Goal: Task Accomplishment & Management: Complete application form

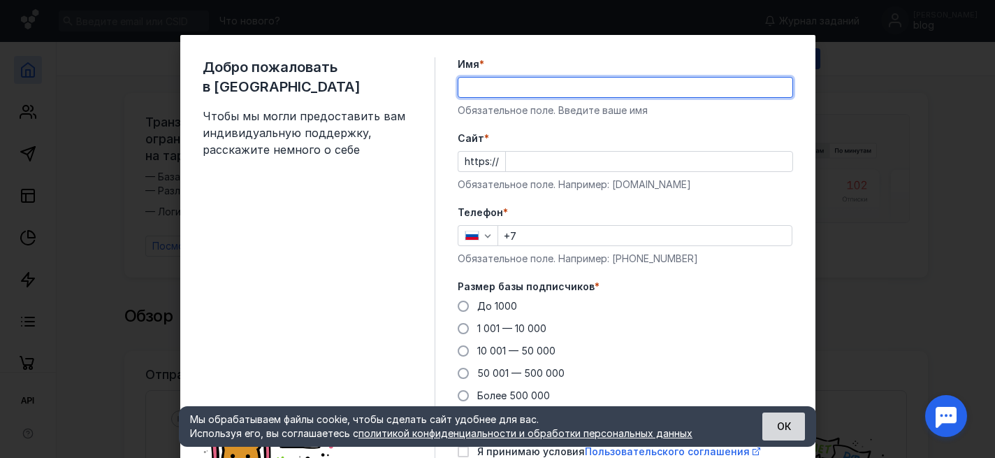
click at [783, 428] on button "ОК" at bounding box center [783, 426] width 43 height 28
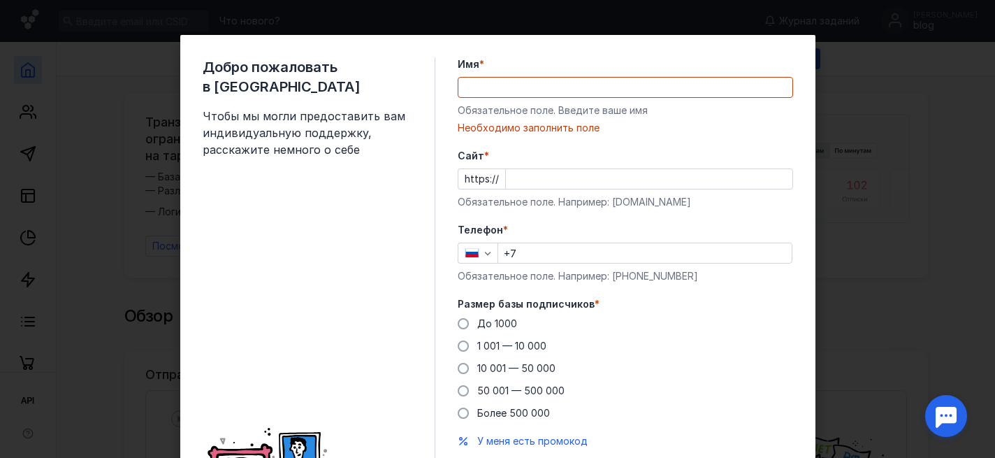
click at [478, 82] on input "Имя *" at bounding box center [625, 88] width 334 height 20
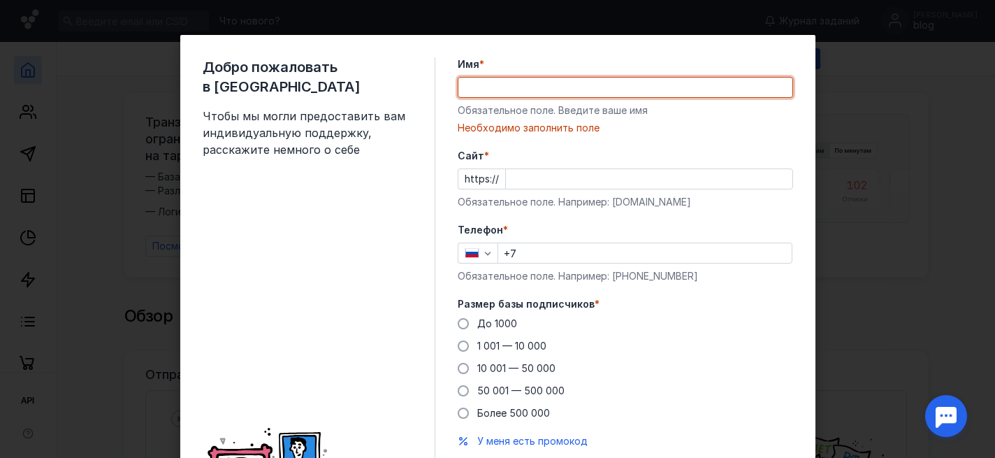
click at [317, 280] on div "Добро пожаловать в Sendsay Чтобы мы могли предоставить вам индивидуальную подде…" at bounding box center [319, 297] width 233 height 480
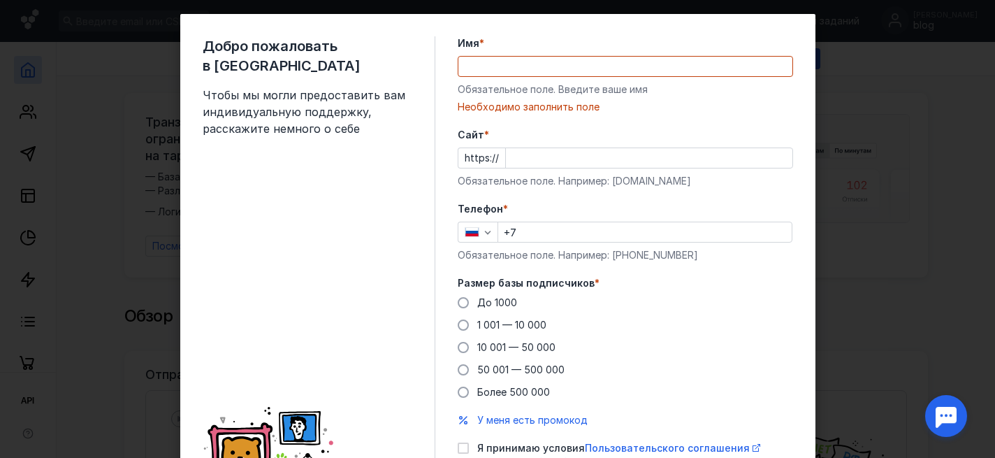
scroll to position [10, 0]
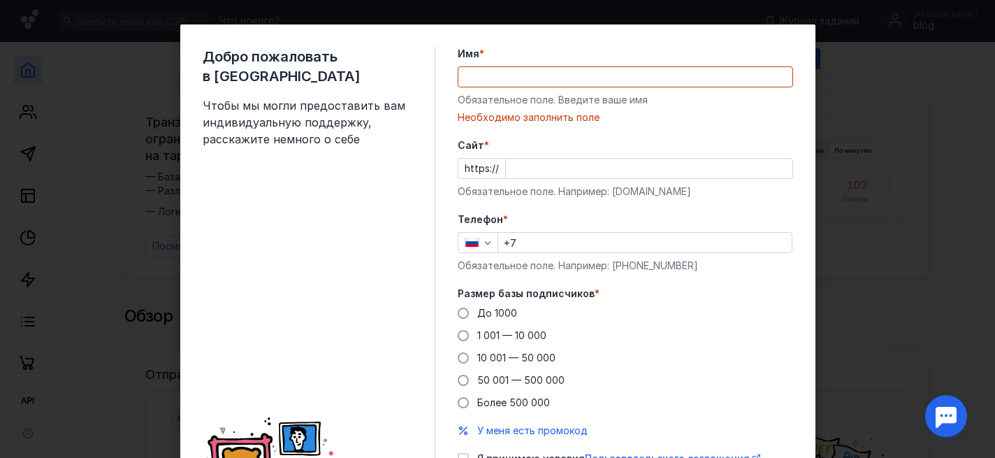
click at [572, 74] on input "Имя *" at bounding box center [625, 77] width 334 height 20
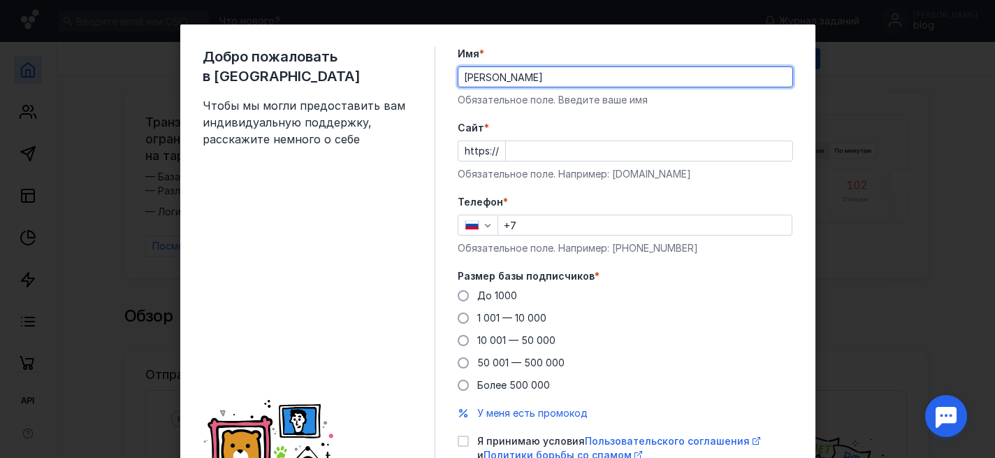
drag, startPoint x: 603, startPoint y: 73, endPoint x: 441, endPoint y: 73, distance: 162.1
click at [441, 73] on div "Добро пожаловать в Sendsay Чтобы мы могли предоставить вам индивидуальную подде…" at bounding box center [497, 277] width 635 height 507
type input "ы"
type input "Совкомблог"
click at [537, 147] on input "Cайт *" at bounding box center [649, 151] width 287 height 20
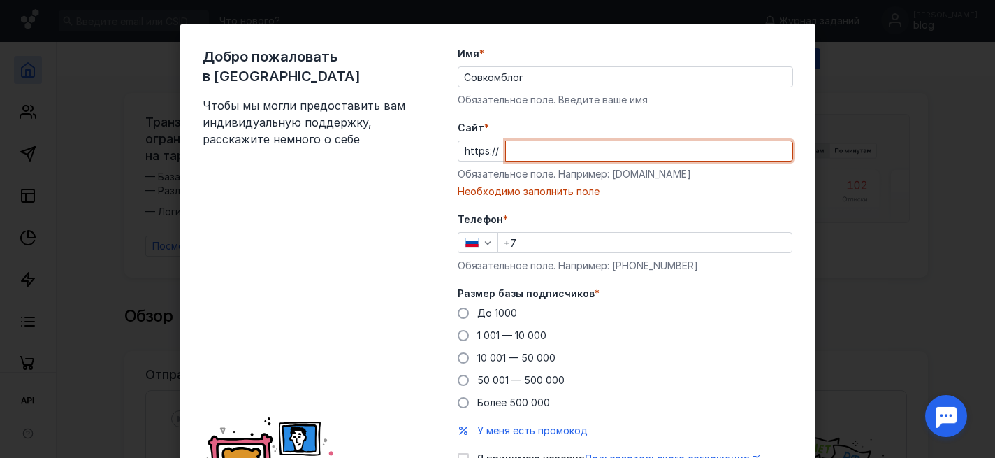
paste input "[DOMAIN_NAME][URL]"
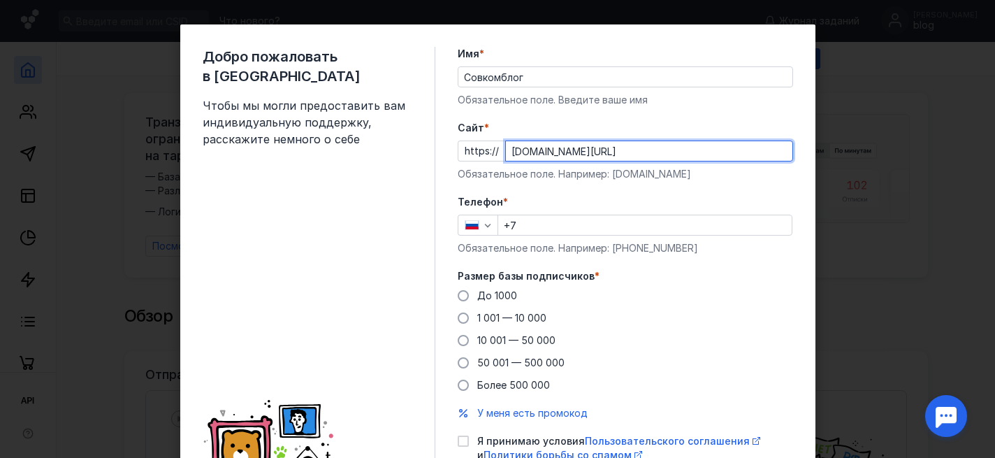
type input "[DOMAIN_NAME][URL]"
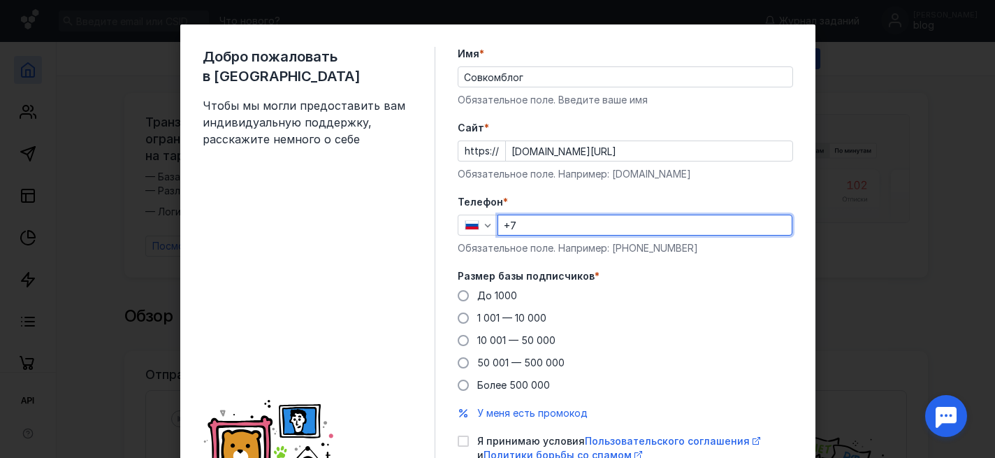
click at [546, 225] on input "+7" at bounding box center [645, 225] width 294 height 20
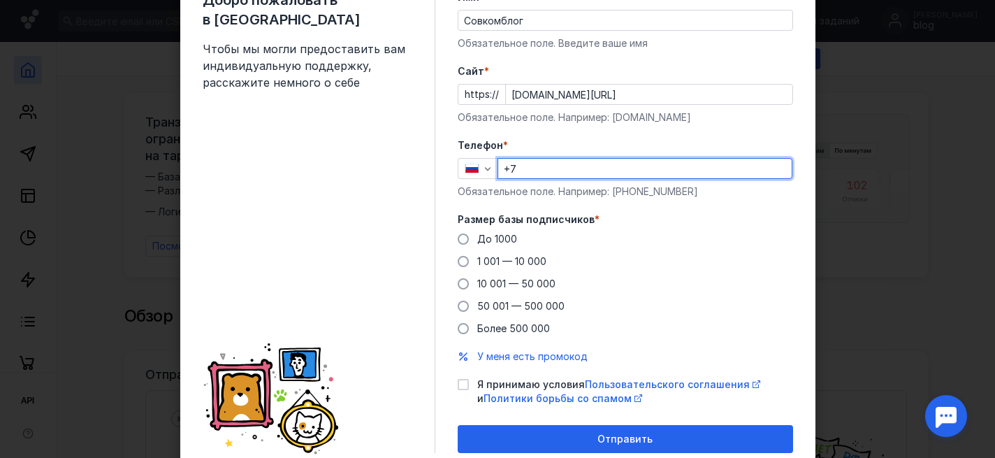
scroll to position [68, 0]
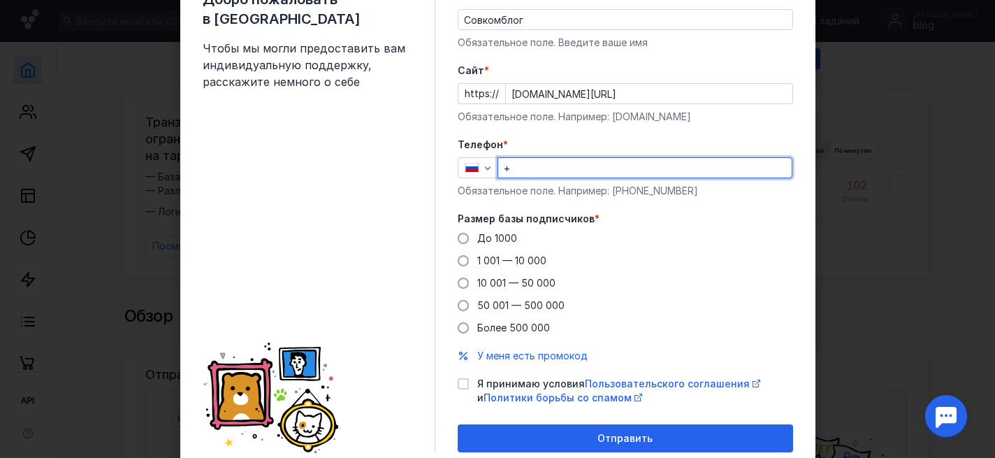
type input "[PHONE_NUMBER]"
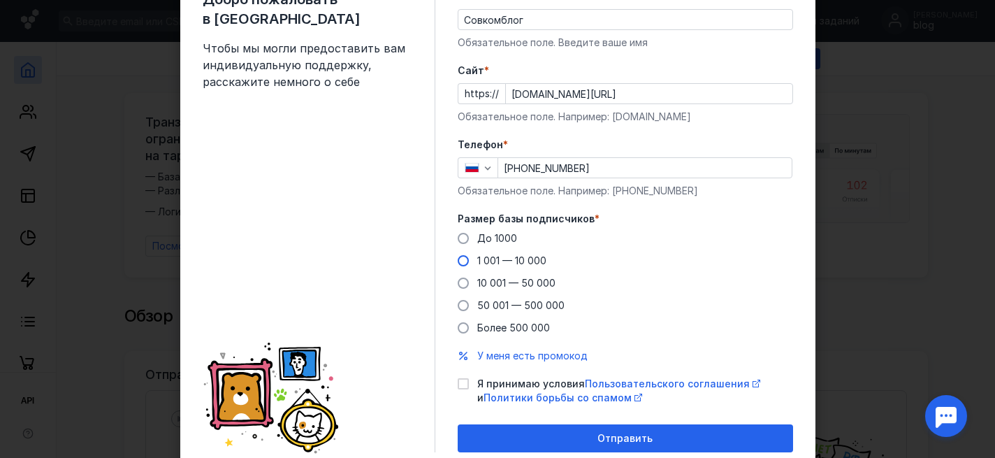
click at [533, 260] on span "1 001 — 10 000" at bounding box center [511, 260] width 69 height 12
click at [0, 0] on input "1 001 — 10 000" at bounding box center [0, 0] width 0 height 0
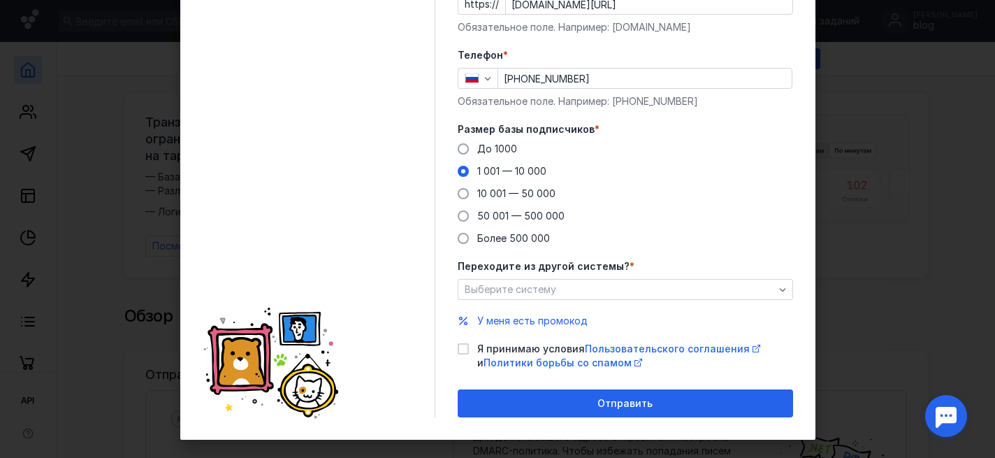
scroll to position [164, 0]
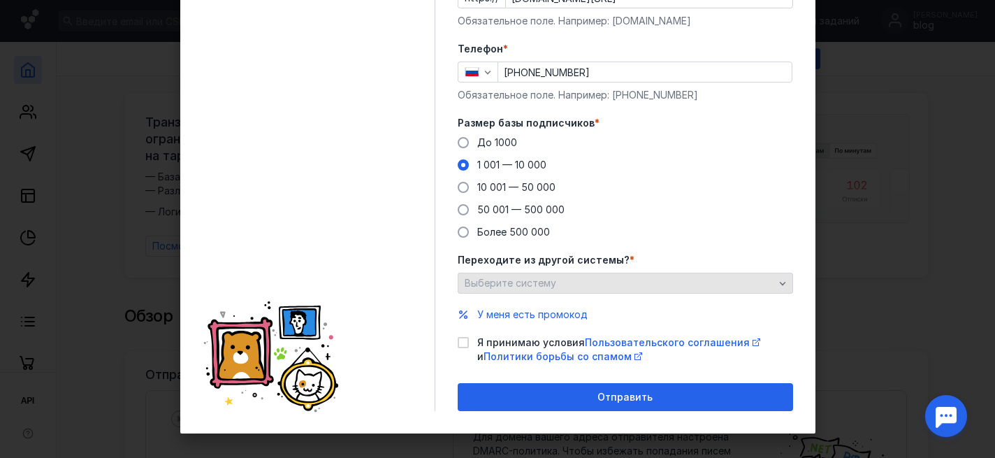
click at [530, 282] on span "Выберите систему" at bounding box center [511, 283] width 92 height 12
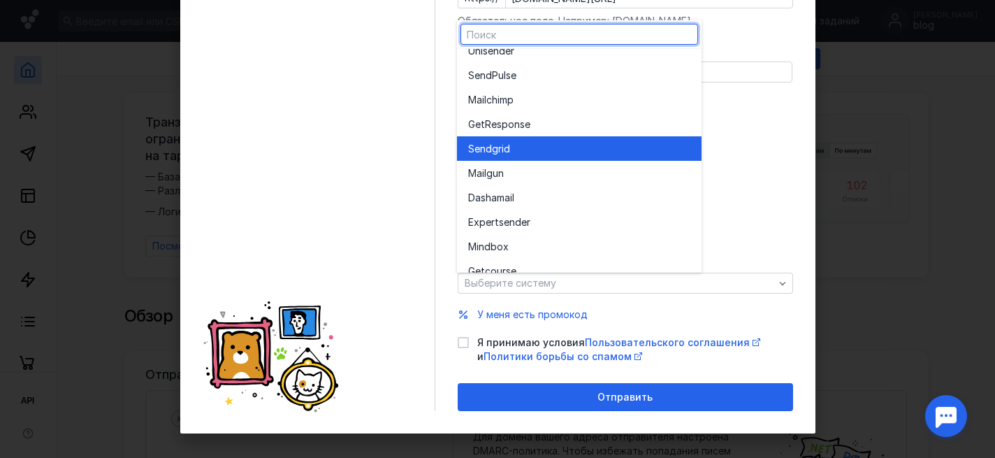
scroll to position [77, 0]
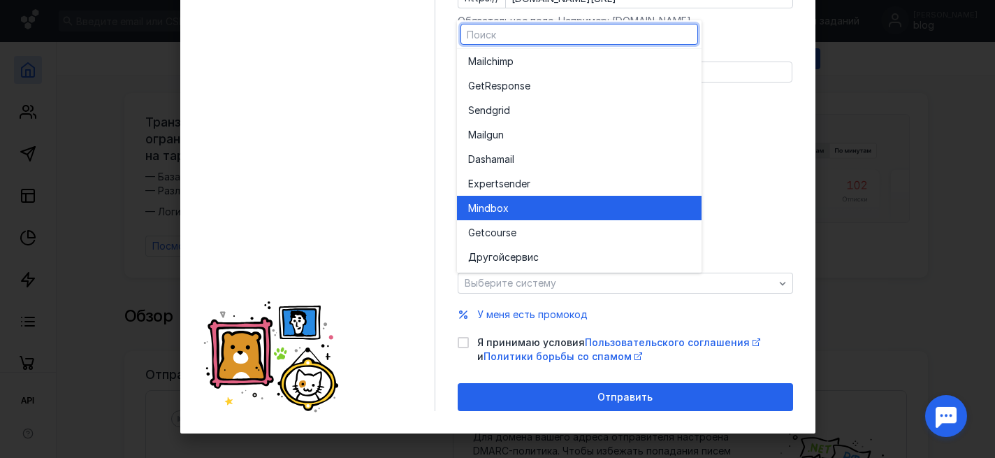
click at [504, 214] on span "box" at bounding box center [500, 208] width 18 height 14
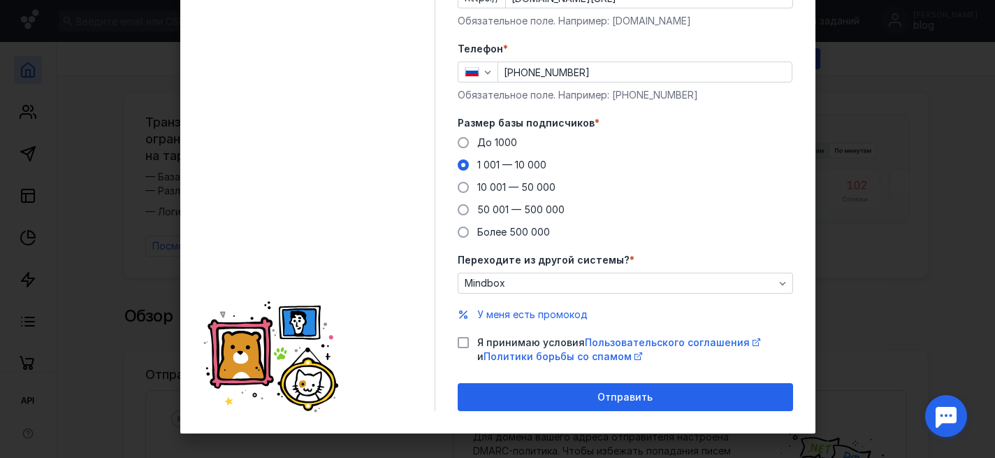
click at [465, 342] on icon at bounding box center [463, 343] width 10 height 10
click at [465, 342] on input "Я принимаю условия Пользовательского соглашения и Политики борьбы со спамом" at bounding box center [462, 339] width 9 height 9
checkbox input "true"
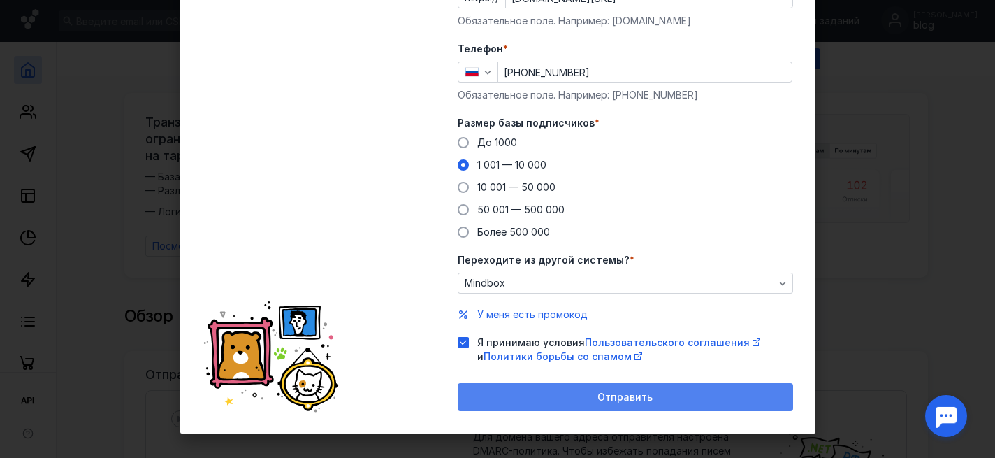
click at [495, 396] on div "Отправить" at bounding box center [625, 397] width 321 height 12
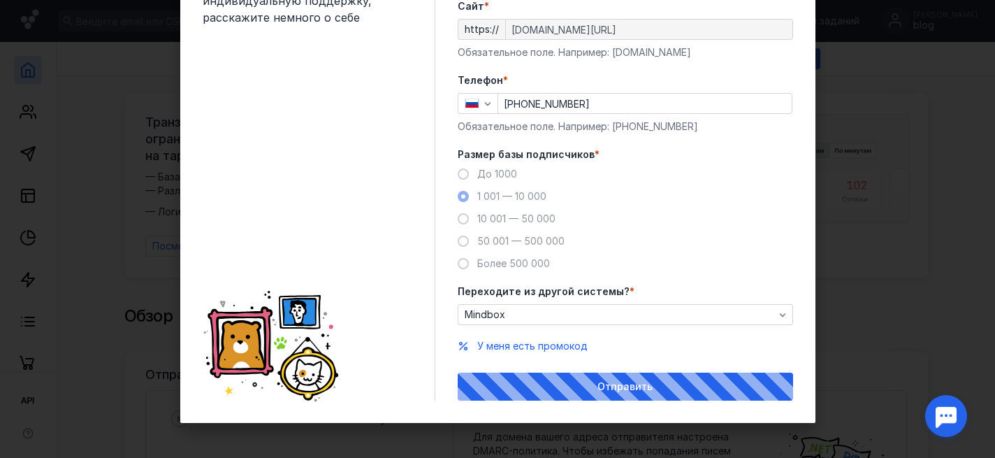
scroll to position [122, 0]
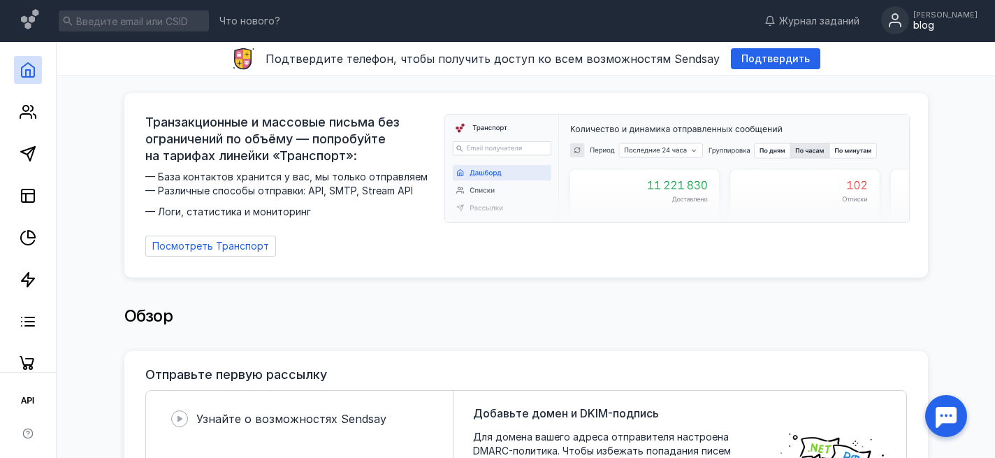
click at [913, 31] on div "blog" at bounding box center [945, 26] width 64 height 12
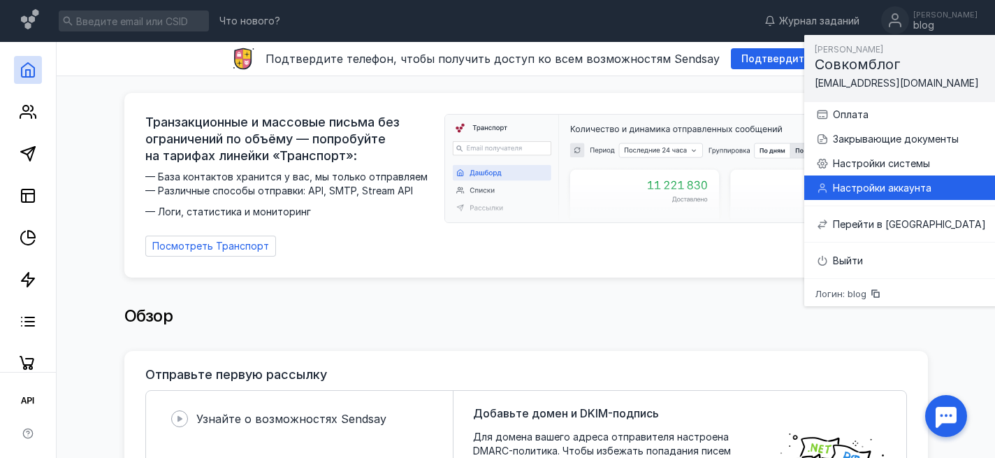
click at [853, 183] on div "Настройки аккаунта" at bounding box center [909, 188] width 153 height 14
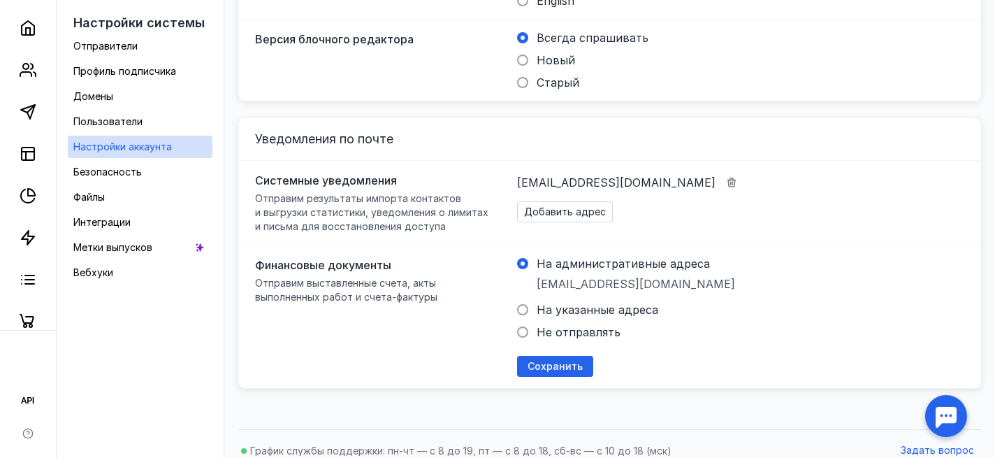
scroll to position [463, 0]
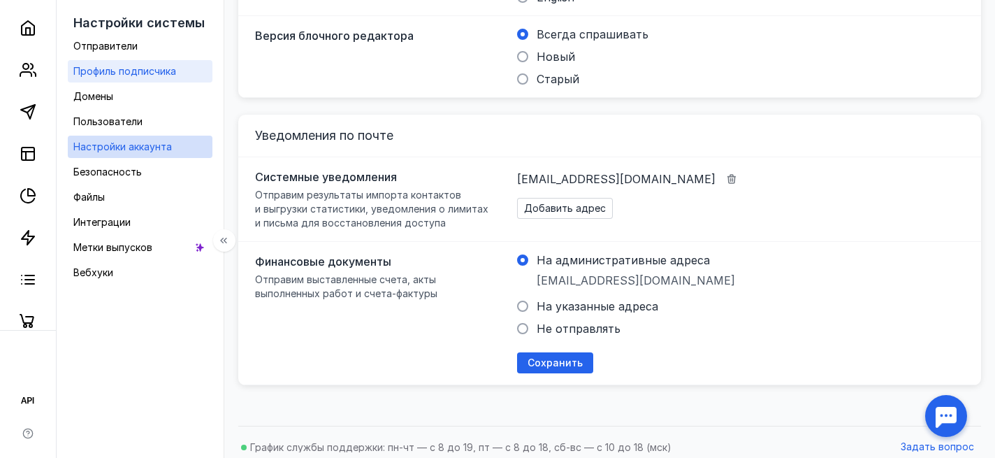
click at [112, 73] on span "Профиль подписчика" at bounding box center [124, 71] width 103 height 12
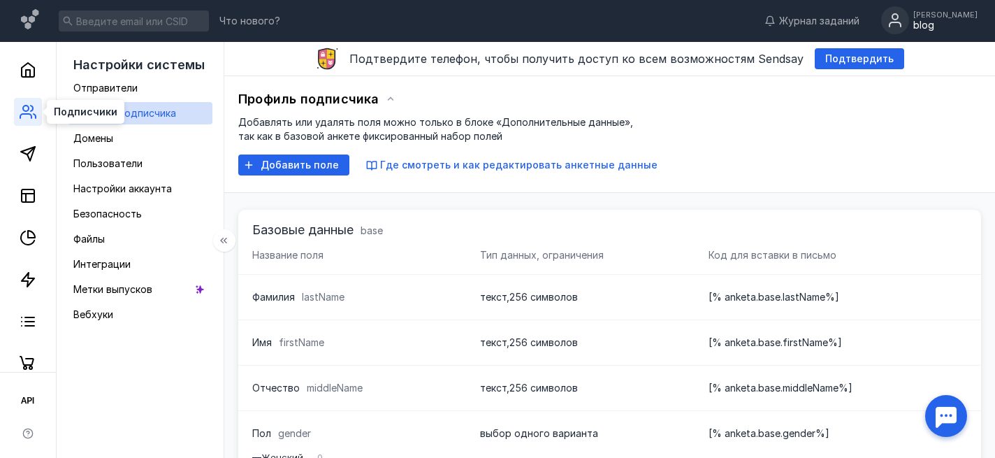
click at [24, 113] on icon at bounding box center [28, 111] width 17 height 17
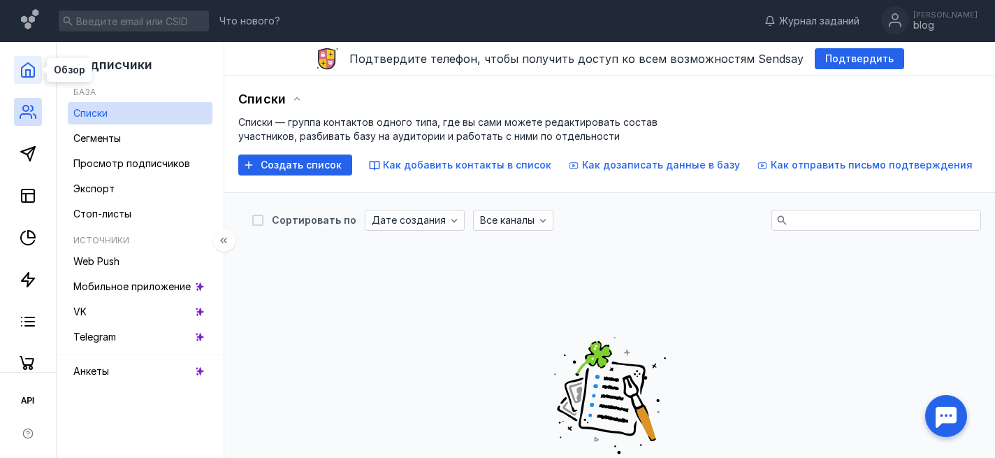
click at [28, 71] on icon at bounding box center [28, 70] width 17 height 17
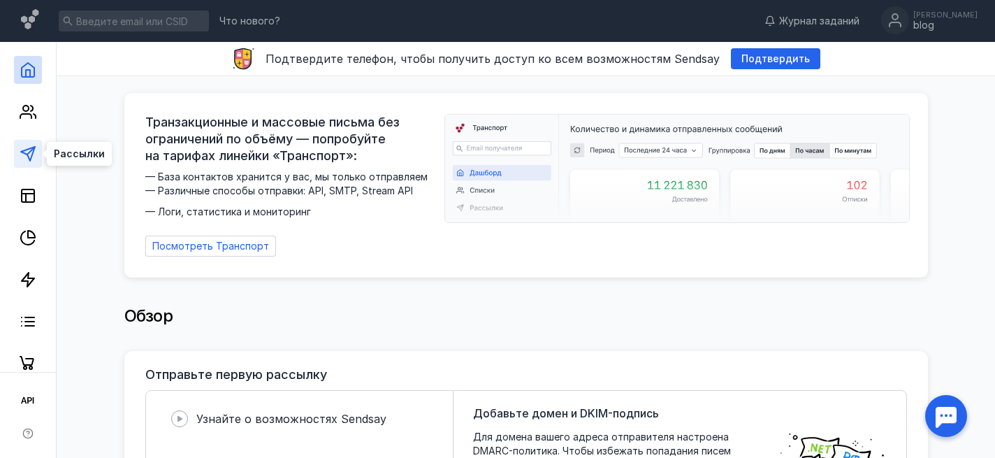
click at [27, 151] on icon at bounding box center [28, 153] width 17 height 17
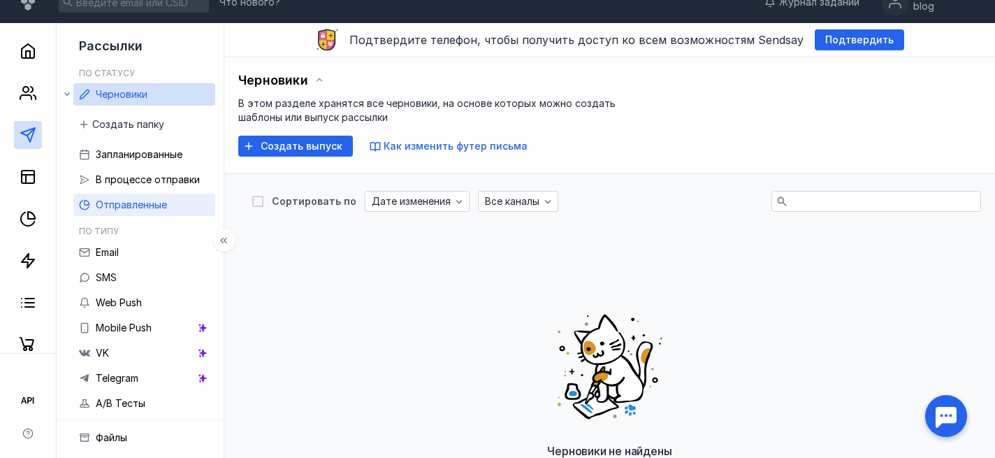
scroll to position [20, 0]
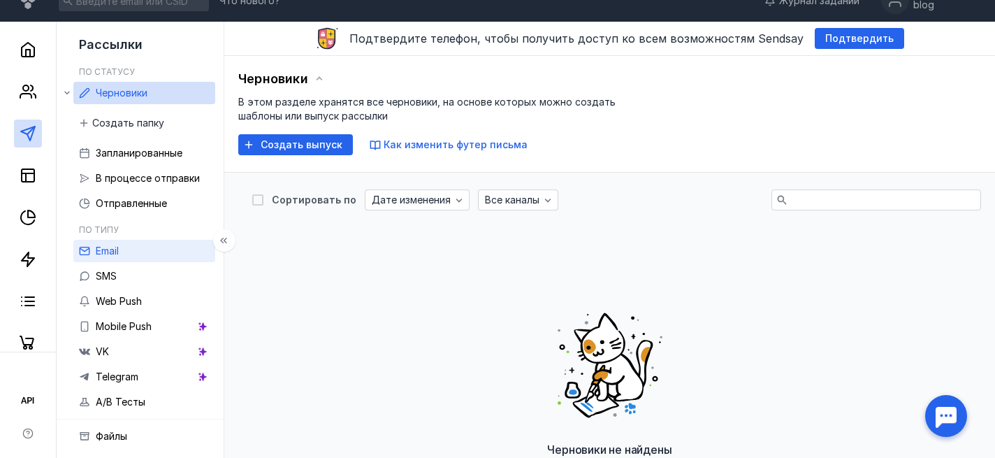
click at [113, 259] on div "Email" at bounding box center [107, 251] width 23 height 17
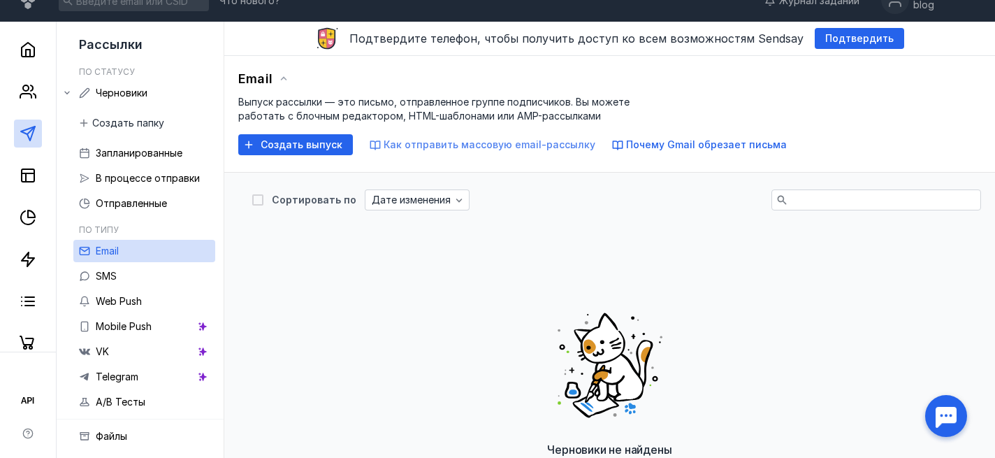
click at [535, 144] on span "Как отправить массовую email-рассылку" at bounding box center [490, 144] width 212 height 12
click at [261, 143] on span "Создать выпуск" at bounding box center [302, 145] width 82 height 12
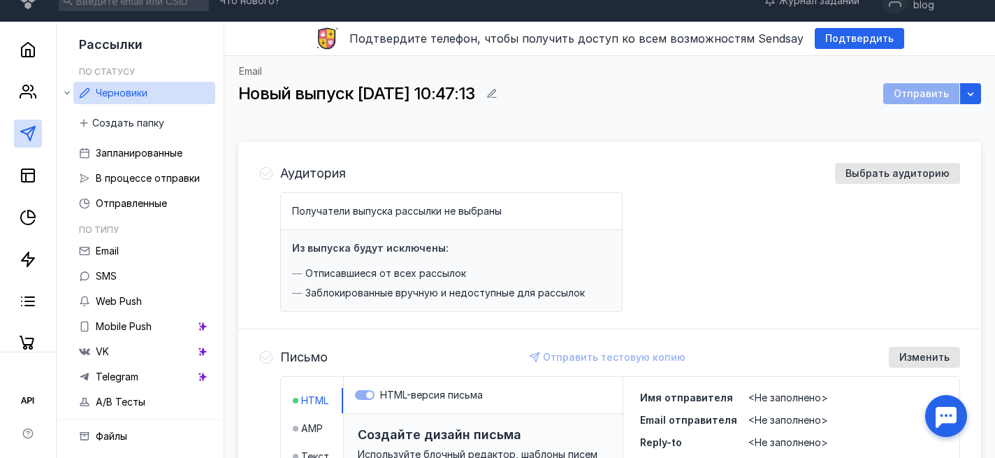
scroll to position [85, 0]
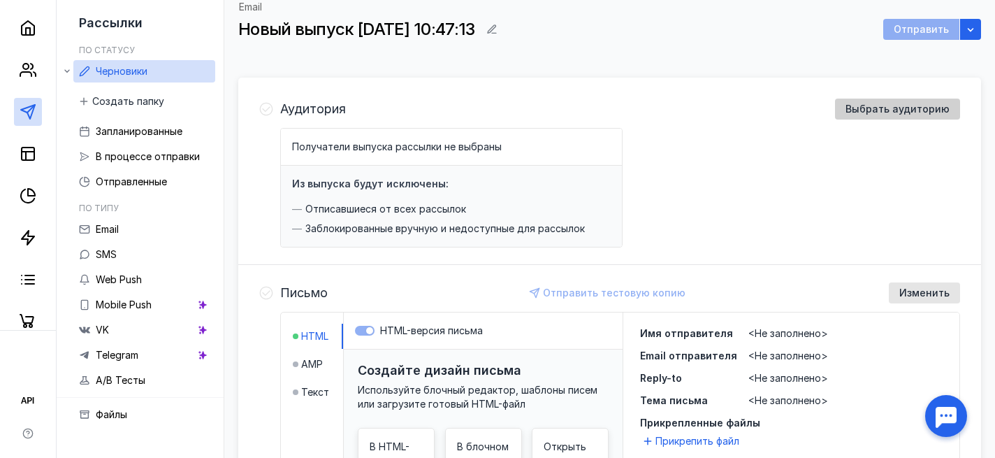
click at [883, 111] on span "Выбрать аудиторию" at bounding box center [898, 109] width 104 height 12
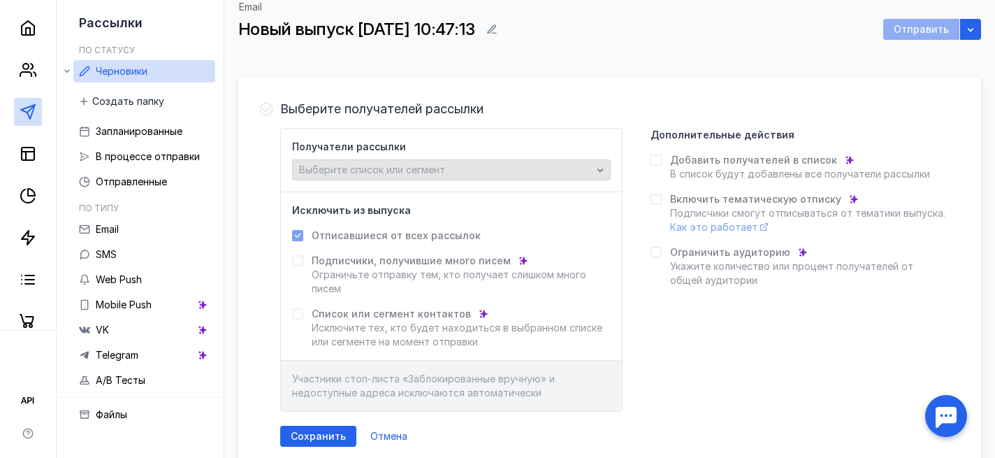
click at [335, 171] on span "Выберите список или сегмент" at bounding box center [372, 170] width 146 height 12
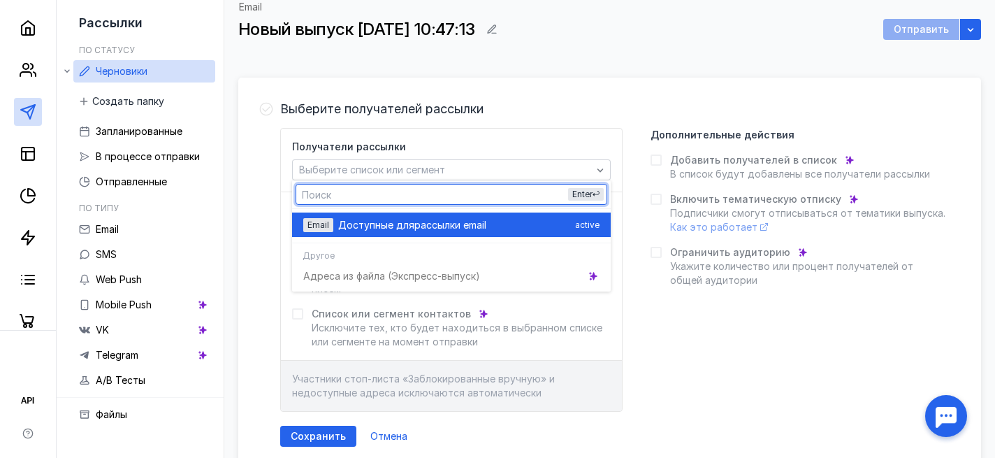
click at [364, 226] on span "Доступные для" at bounding box center [376, 225] width 76 height 14
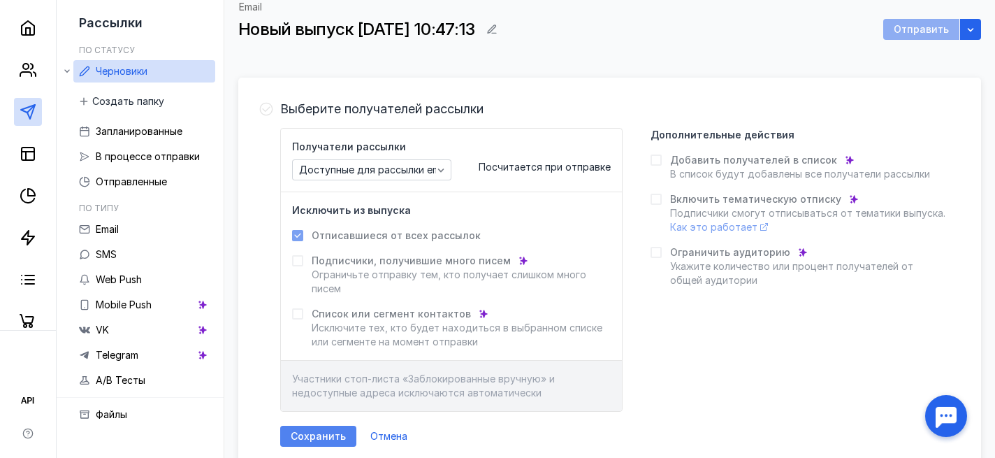
click at [320, 439] on span "Сохранить" at bounding box center [318, 437] width 55 height 12
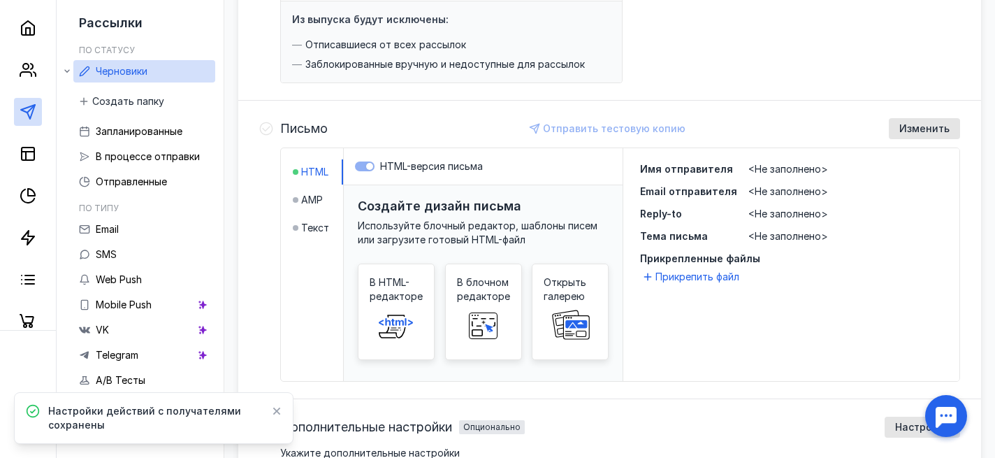
scroll to position [275, 0]
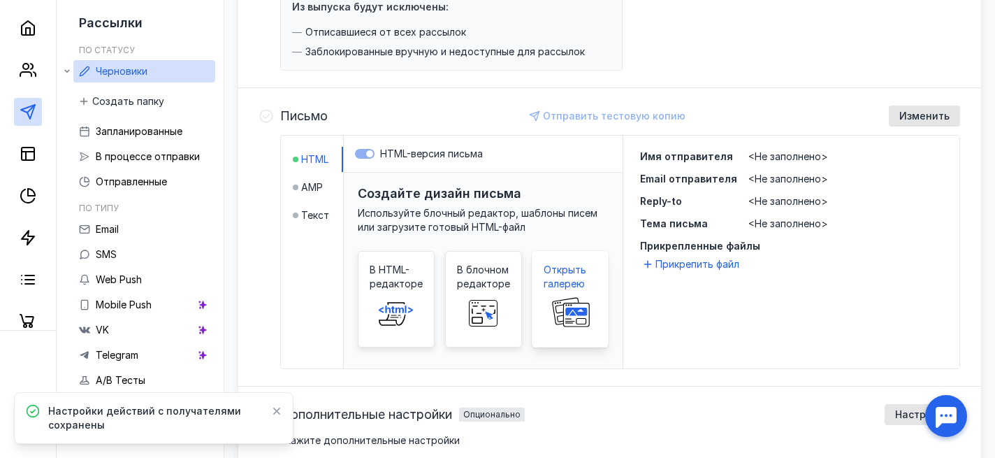
click at [549, 272] on span "Открыть галерею" at bounding box center [570, 277] width 53 height 28
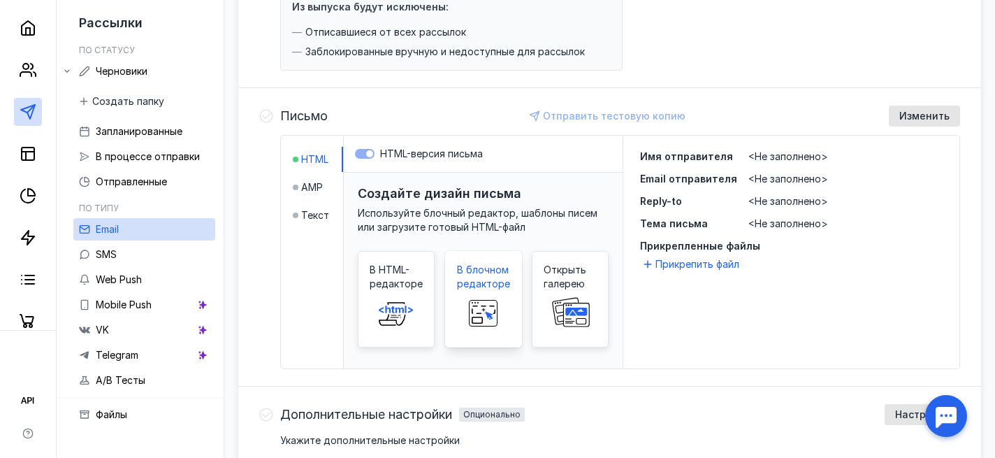
click at [479, 294] on span at bounding box center [483, 313] width 45 height 45
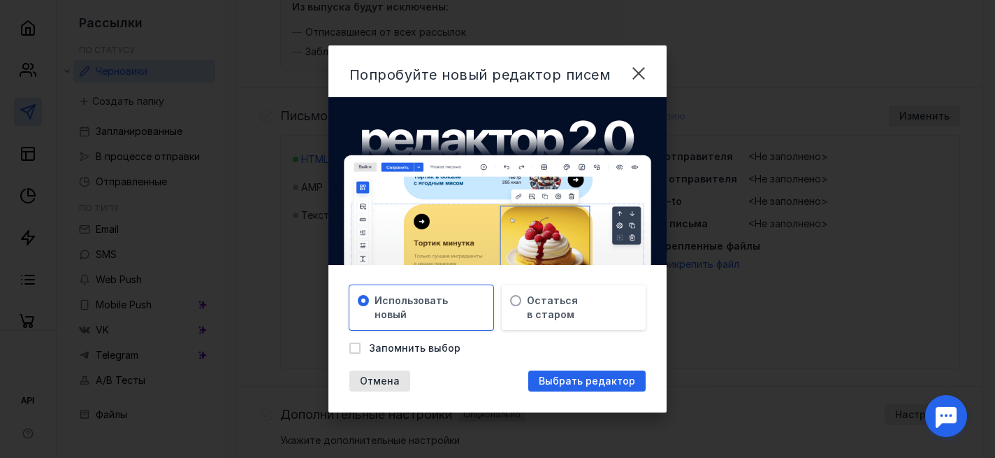
click at [411, 347] on span "Запомнить выбор" at bounding box center [415, 348] width 92 height 14
click at [359, 347] on input "Запомнить выбор" at bounding box center [353, 345] width 9 height 9
checkbox input "true"
click at [563, 377] on span "Выбрать редактор" at bounding box center [587, 381] width 96 height 12
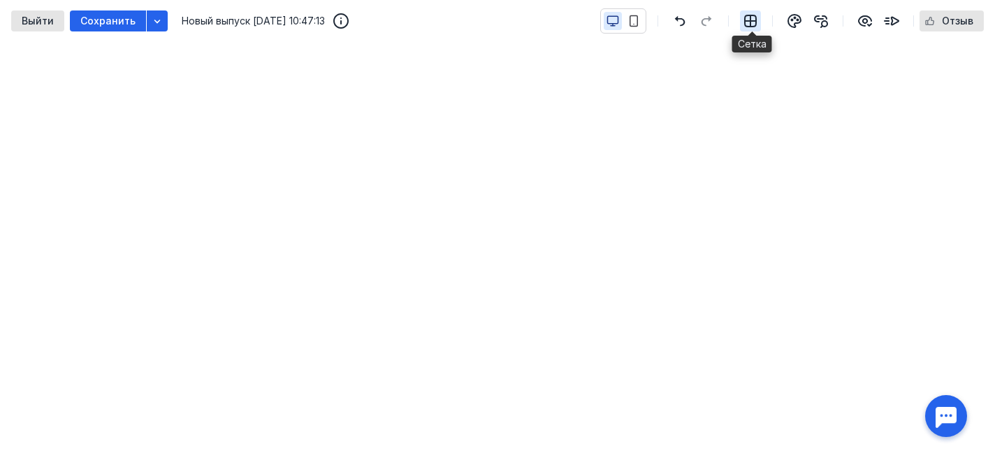
click at [750, 20] on icon "button" at bounding box center [750, 20] width 11 height 11
click at [758, 14] on icon "button" at bounding box center [750, 21] width 17 height 17
click at [755, 24] on icon "button" at bounding box center [750, 21] width 17 height 17
click at [753, 24] on icon "button" at bounding box center [750, 21] width 17 height 17
click at [800, 22] on icon "button" at bounding box center [794, 21] width 17 height 17
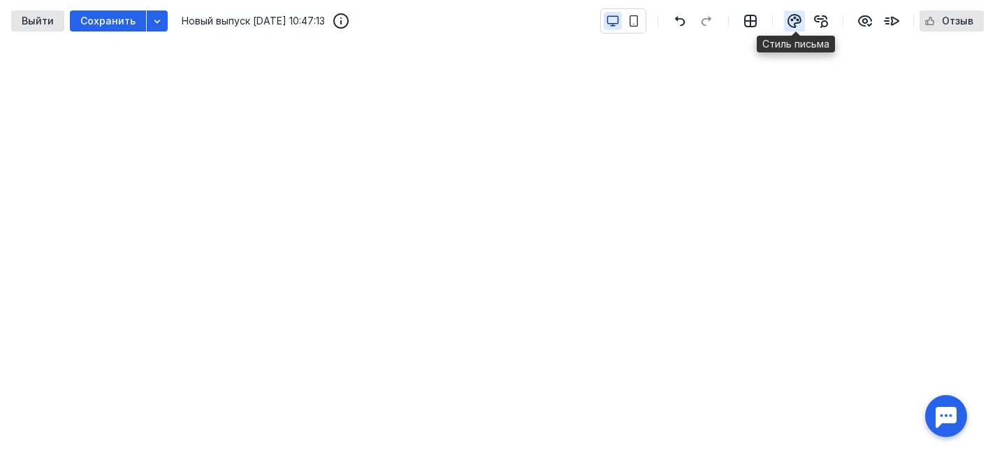
click at [796, 24] on icon "button" at bounding box center [794, 21] width 13 height 13
click at [750, 15] on icon "button" at bounding box center [750, 20] width 11 height 11
click at [632, 24] on icon "button" at bounding box center [634, 21] width 13 height 13
click at [614, 17] on icon "button" at bounding box center [613, 21] width 13 height 13
click at [637, 22] on icon "button" at bounding box center [634, 21] width 13 height 13
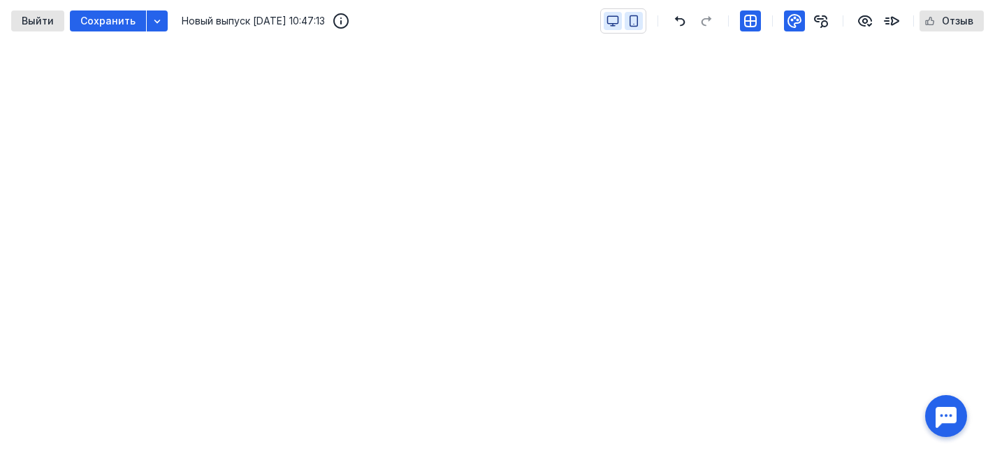
click at [614, 16] on icon "button" at bounding box center [613, 20] width 10 height 8
